Goal: Obtain resource: Download file/media

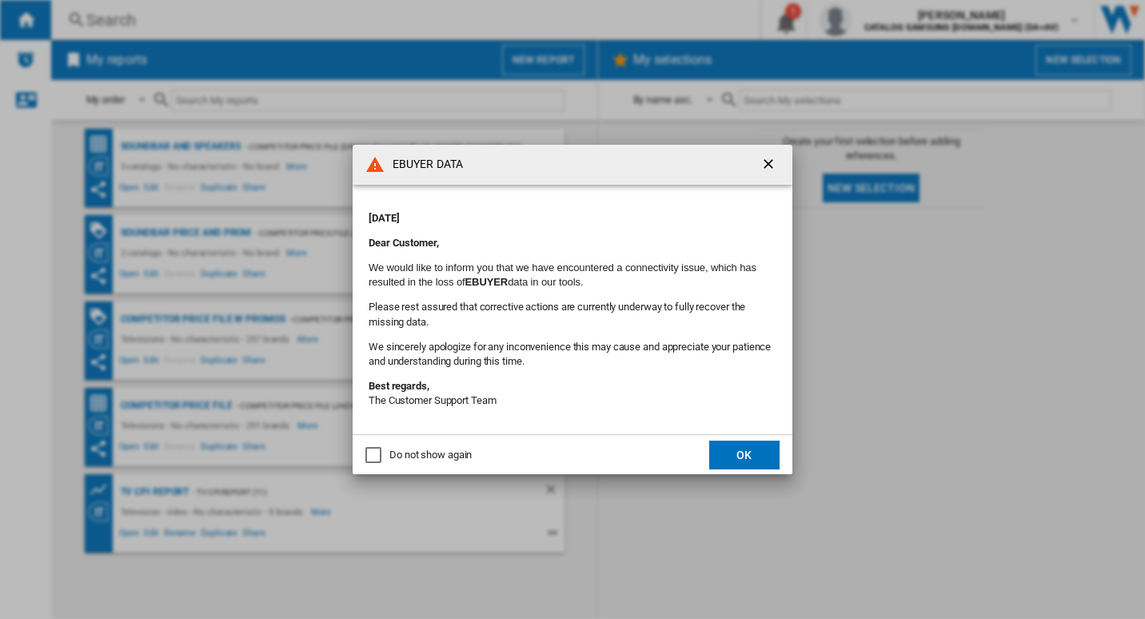
click at [752, 461] on button "OK" at bounding box center [744, 455] width 70 height 29
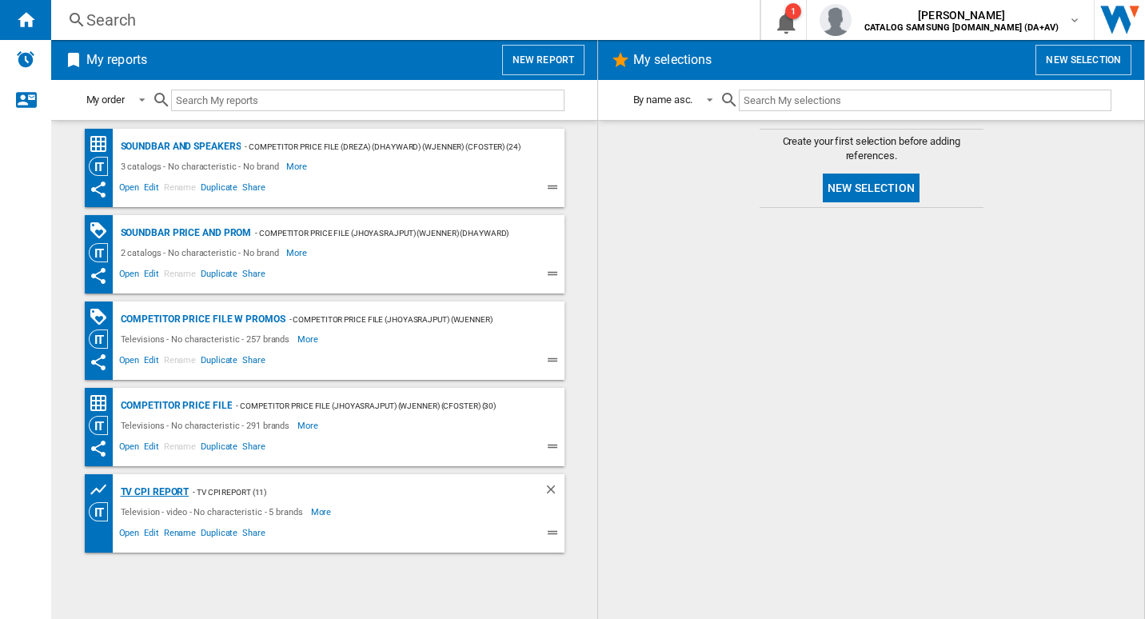
click at [174, 489] on div "TV CPI Report" at bounding box center [153, 492] width 73 height 20
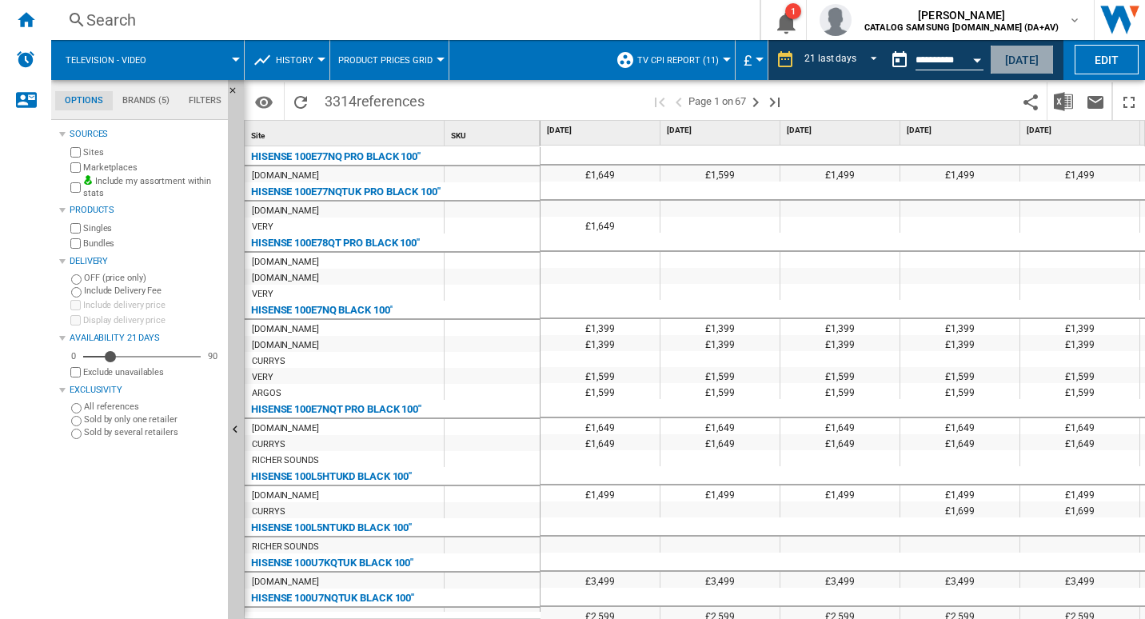
click at [1021, 62] on button "[DATE]" at bounding box center [1022, 60] width 64 height 30
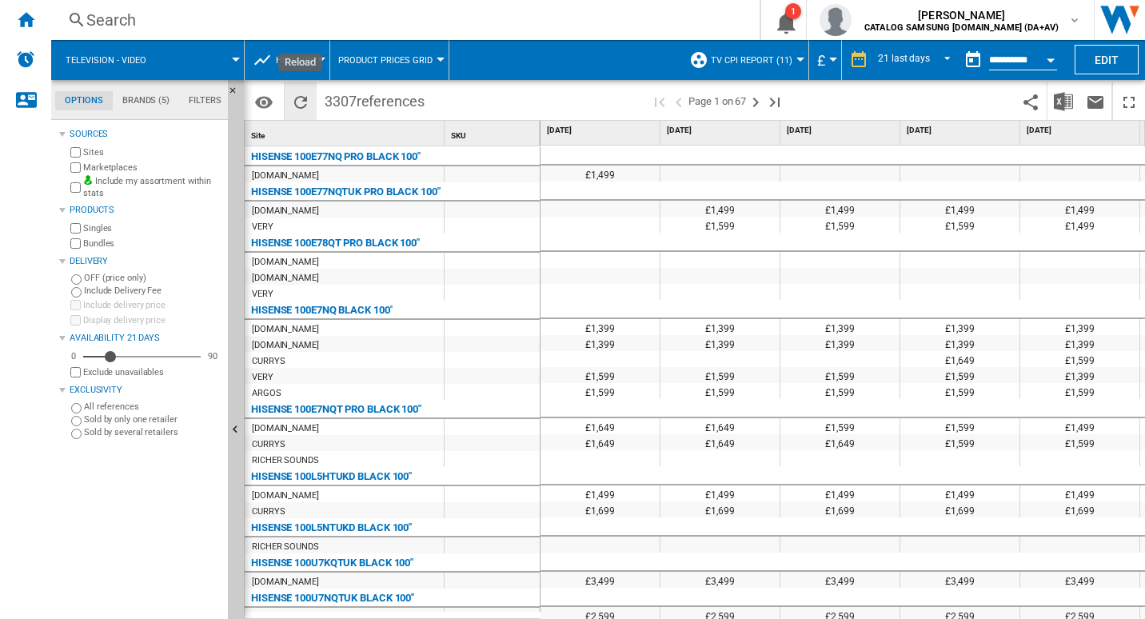
click at [300, 106] on ng-md-icon "Reload" at bounding box center [300, 102] width 19 height 19
click at [1068, 101] on img "Download in Excel" at bounding box center [1063, 101] width 19 height 19
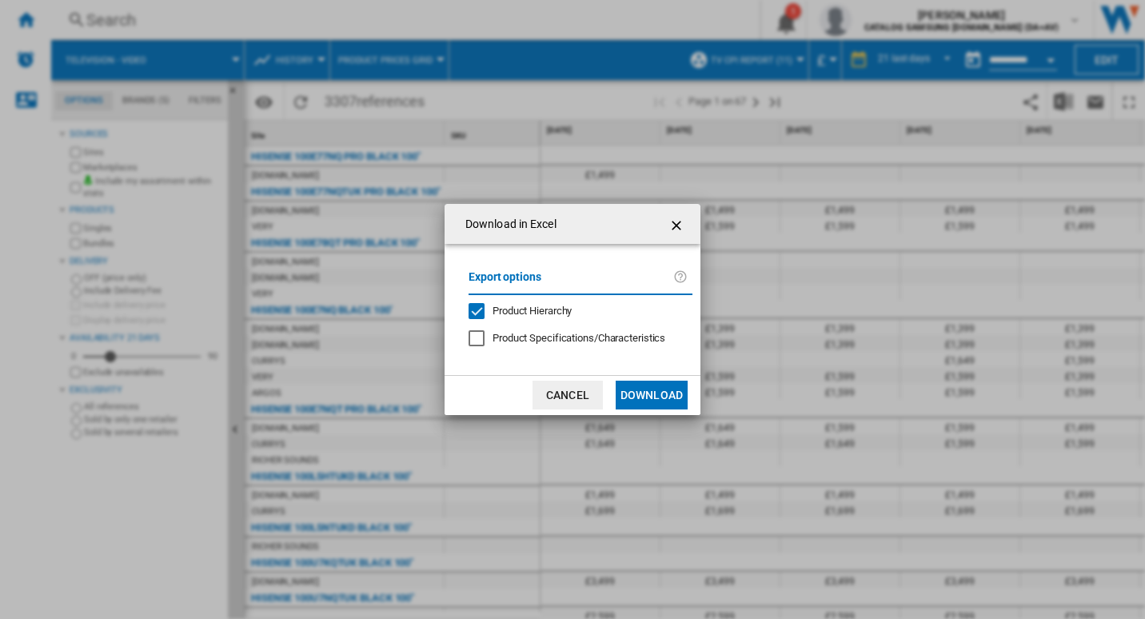
click at [660, 400] on button "Download" at bounding box center [652, 395] width 72 height 29
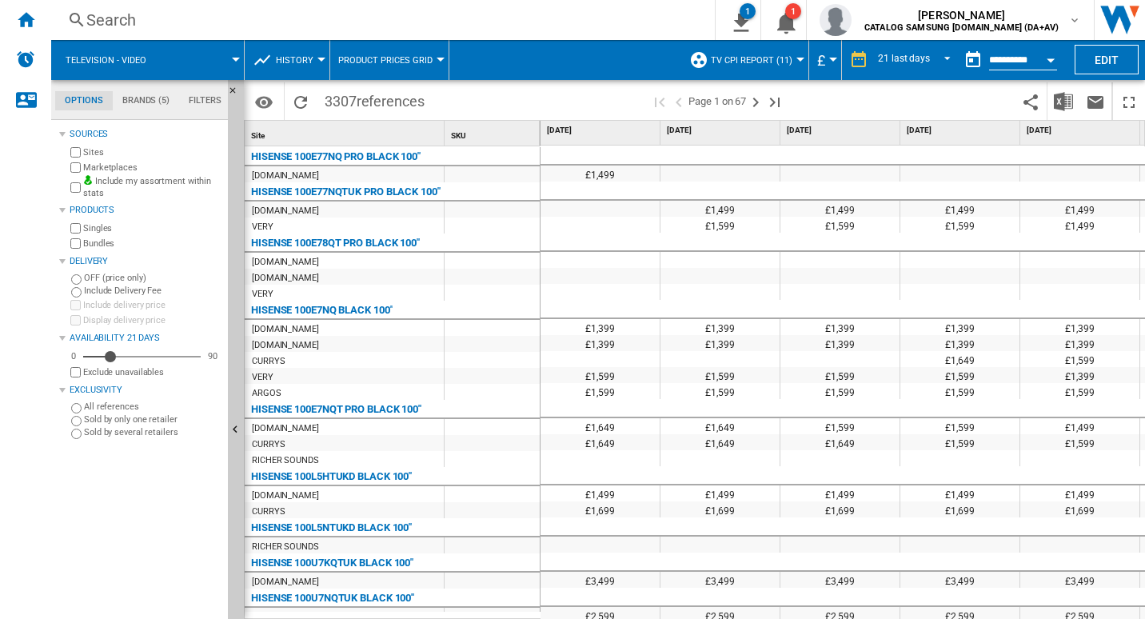
click at [625, 22] on div "Search" at bounding box center [379, 20] width 587 height 22
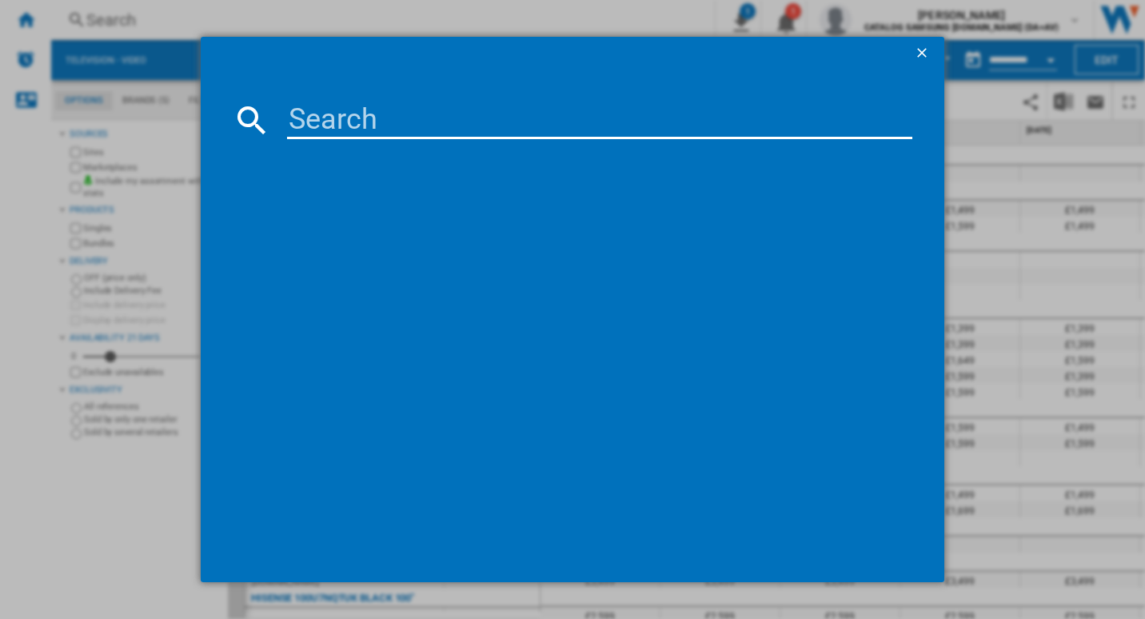
drag, startPoint x: 949, startPoint y: 51, endPoint x: 934, endPoint y: 51, distance: 15.2
click at [943, 50] on div at bounding box center [572, 309] width 1145 height 619
click at [930, 51] on ng-md-icon "getI18NText('BUTTONS.CLOSE_DIALOG')" at bounding box center [923, 54] width 19 height 19
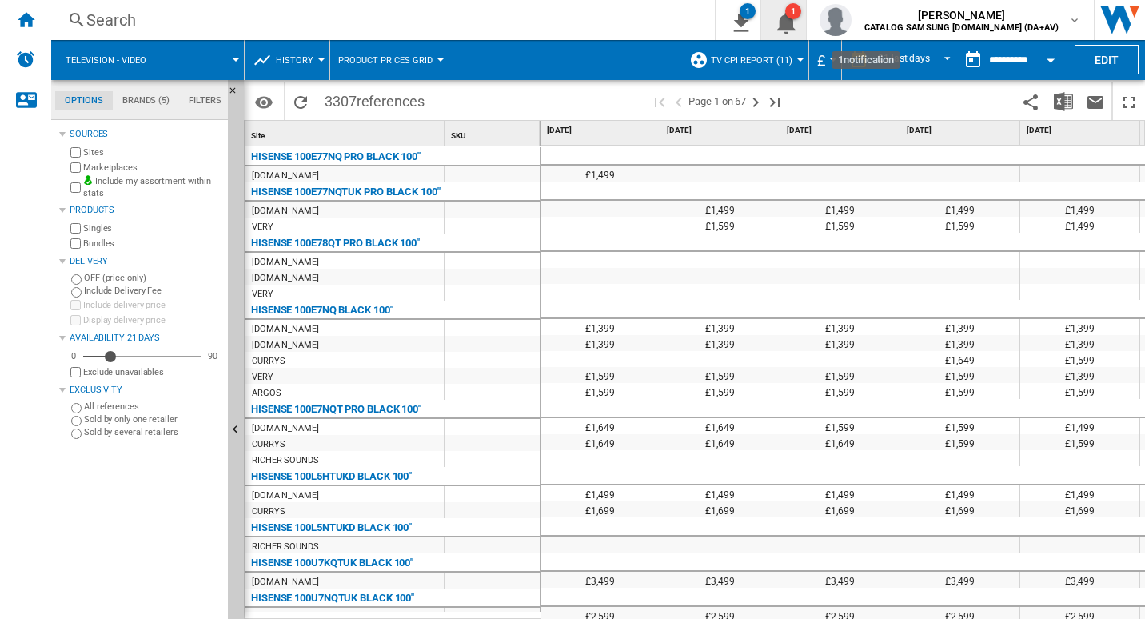
click at [793, 24] on ng-md-icon "1\a notification" at bounding box center [783, 20] width 19 height 20
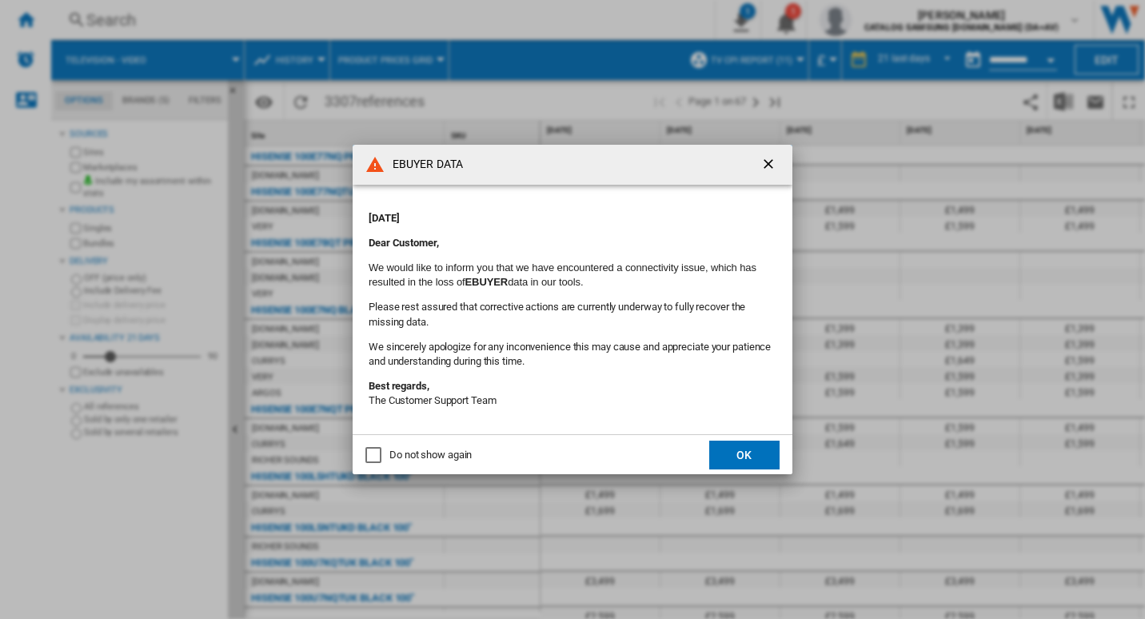
click at [761, 457] on button "OK" at bounding box center [744, 455] width 70 height 29
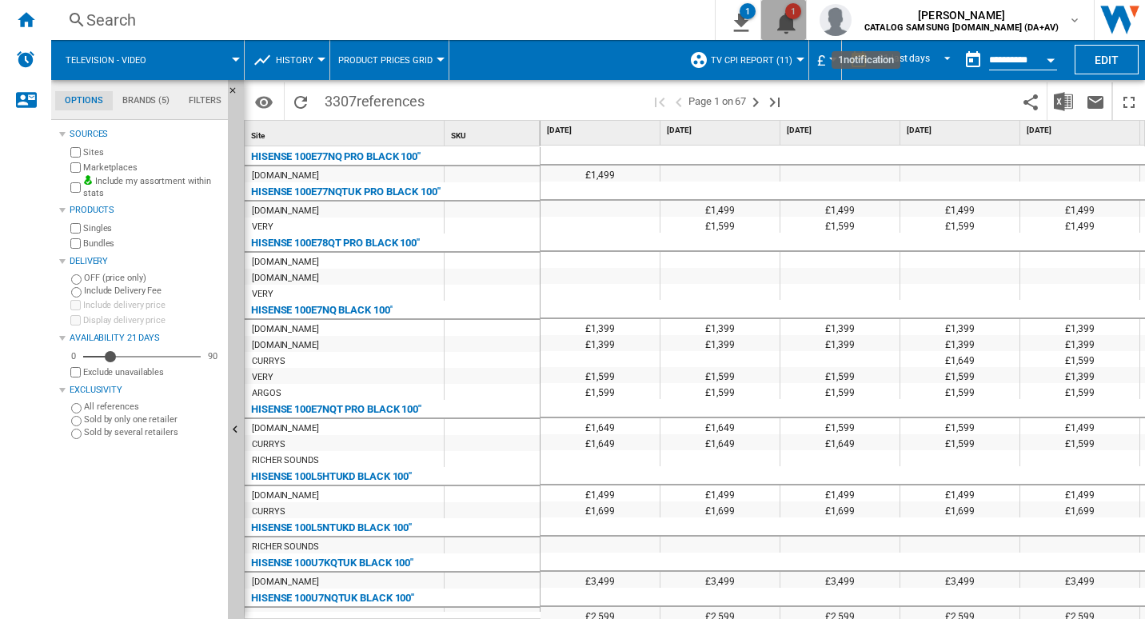
click at [806, 30] on button "1" at bounding box center [783, 20] width 45 height 40
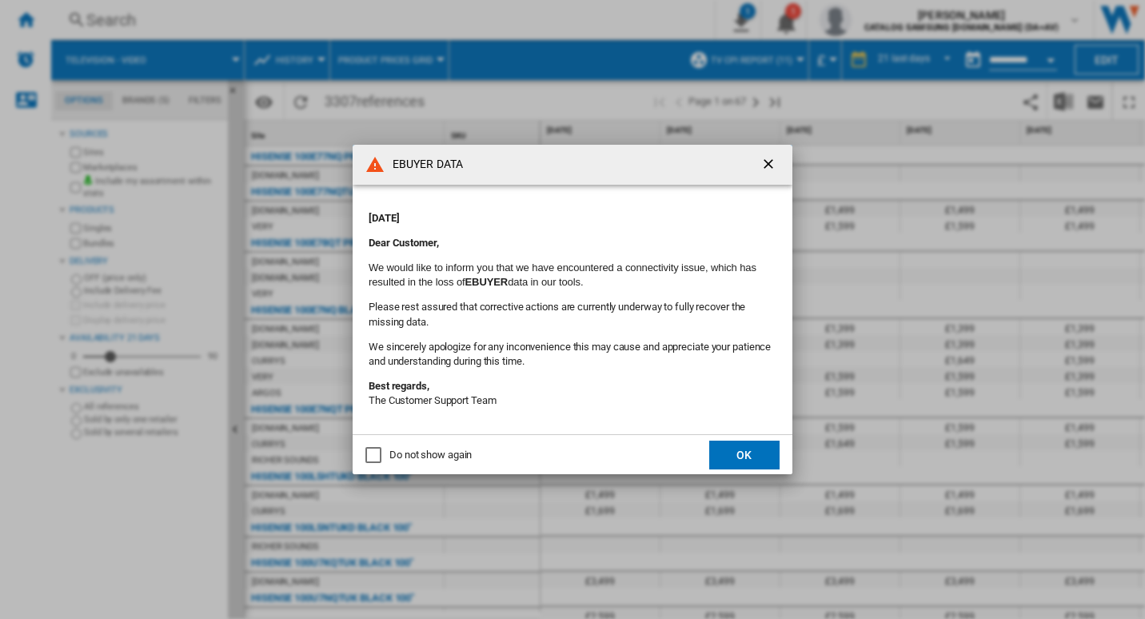
click at [766, 165] on ng-md-icon "getI18NText('BUTTONS.CLOSE_DIALOG')" at bounding box center [769, 165] width 19 height 19
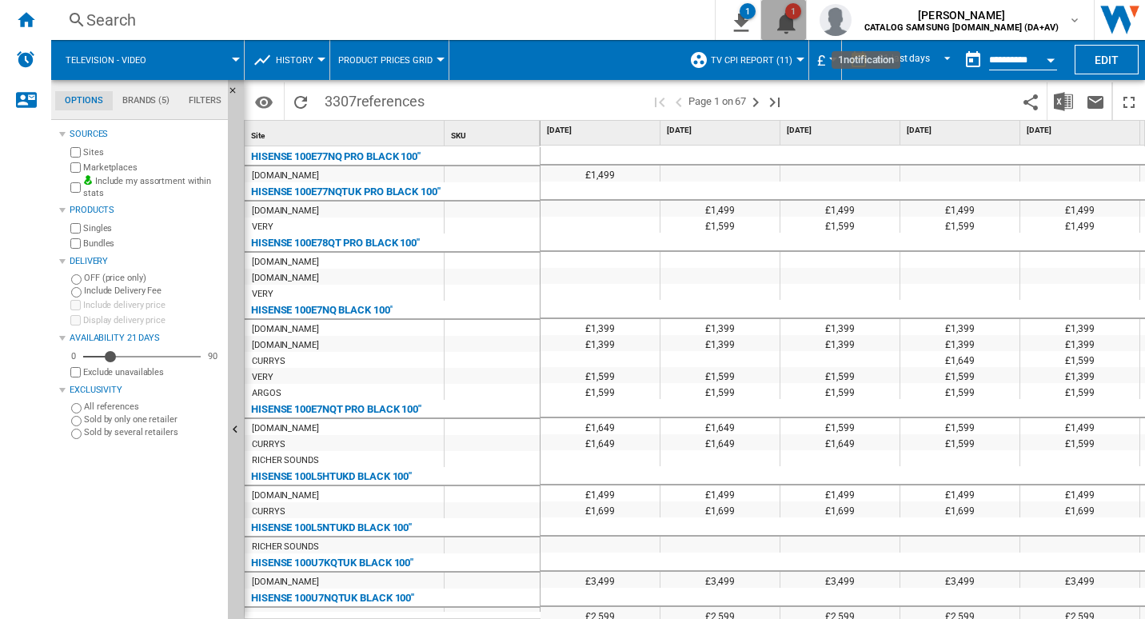
click at [793, 25] on ng-md-icon "1\a notification" at bounding box center [783, 20] width 19 height 20
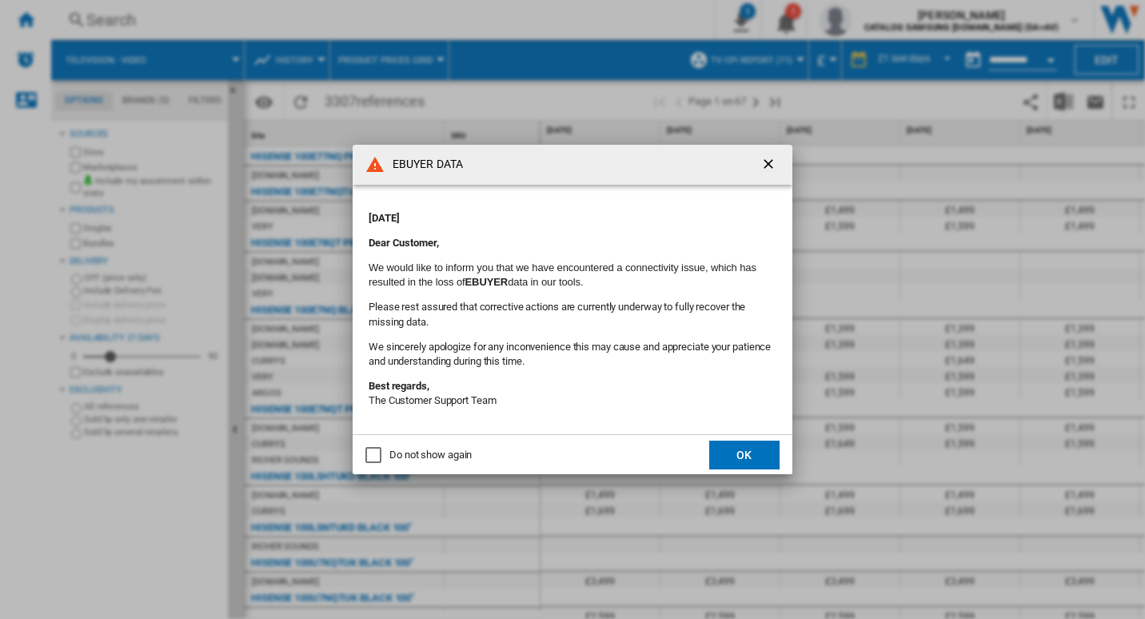
click at [775, 164] on ng-md-icon "getI18NText('BUTTONS.CLOSE_DIALOG')" at bounding box center [769, 165] width 19 height 19
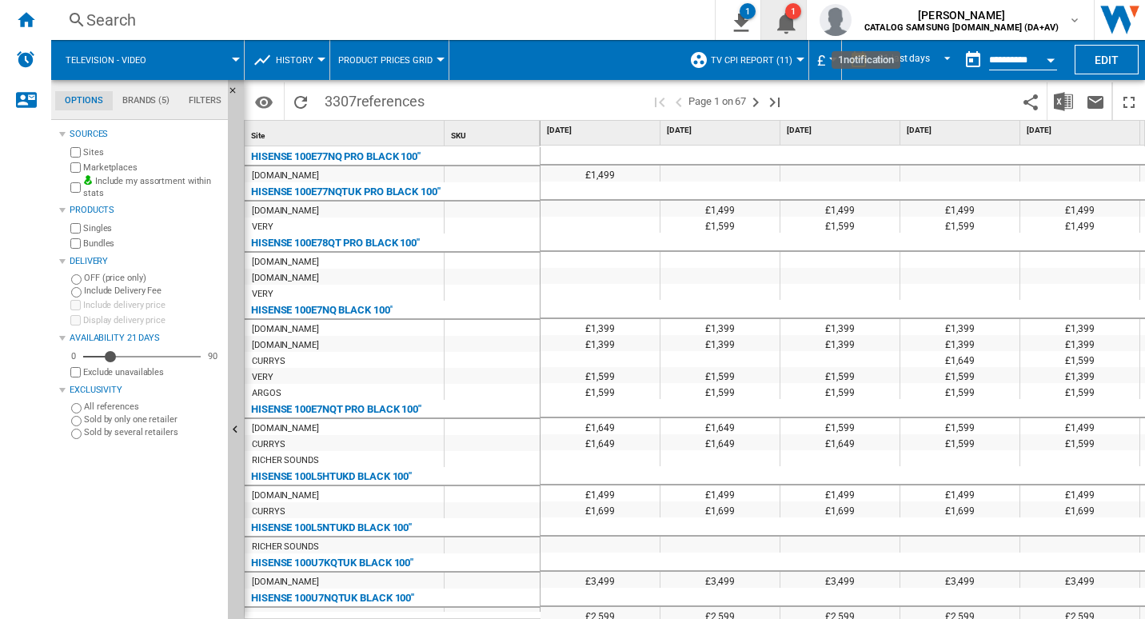
click at [793, 23] on ng-md-icon "1\a notification" at bounding box center [783, 20] width 19 height 20
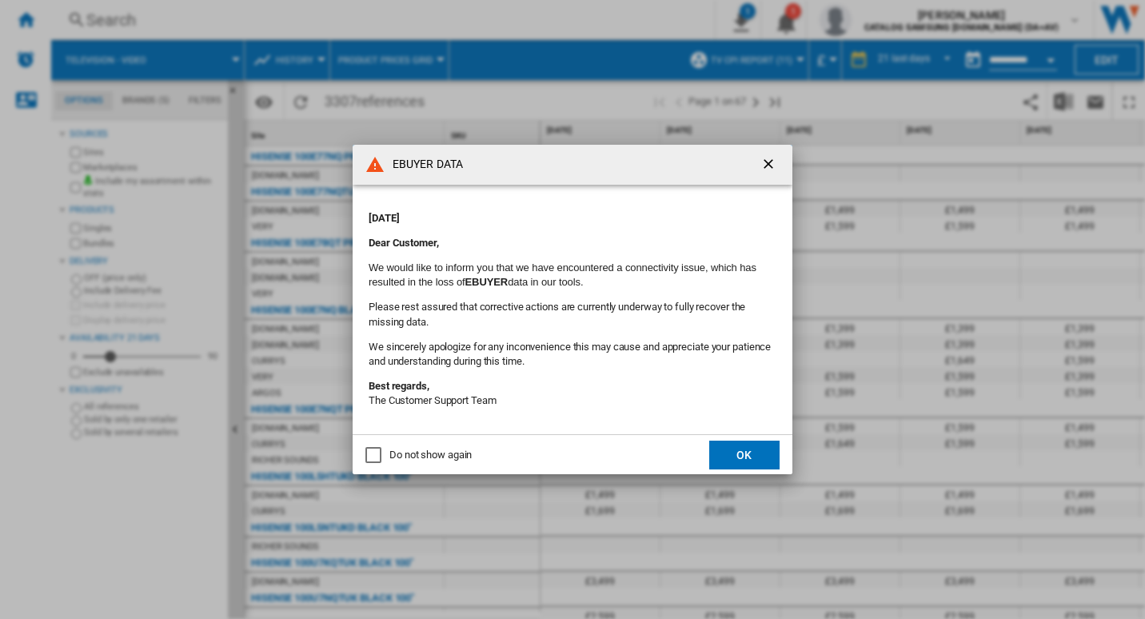
click at [775, 172] on ng-md-icon "getI18NText('BUTTONS.CLOSE_DIALOG')" at bounding box center [769, 165] width 19 height 19
